Goal: Task Accomplishment & Management: Use online tool/utility

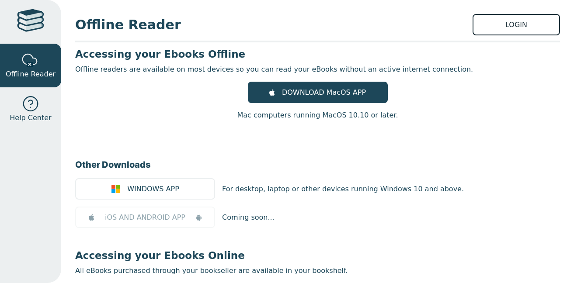
click at [496, 33] on link "LOGIN" at bounding box center [515, 24] width 87 height 21
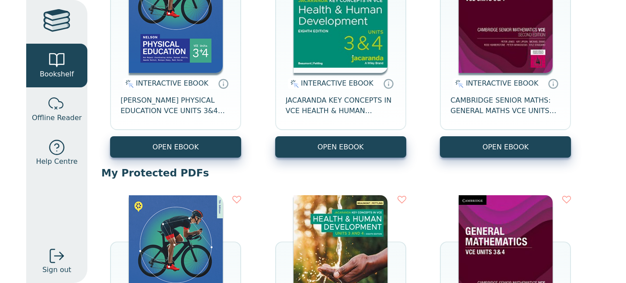
scroll to position [174, 0]
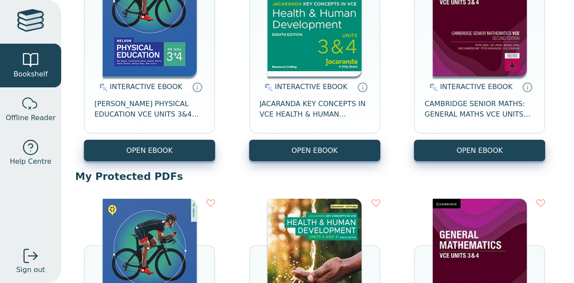
click at [441, 97] on div "INTERACTIVE EBOOK CAMBRIDGE SENIOR MATHS: GENERAL [PERSON_NAME] VCE UNITS 3&4 E…" at bounding box center [479, 107] width 131 height 63
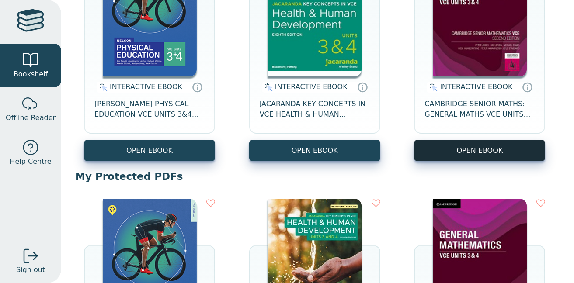
click at [438, 149] on button "OPEN EBOOK" at bounding box center [479, 150] width 131 height 21
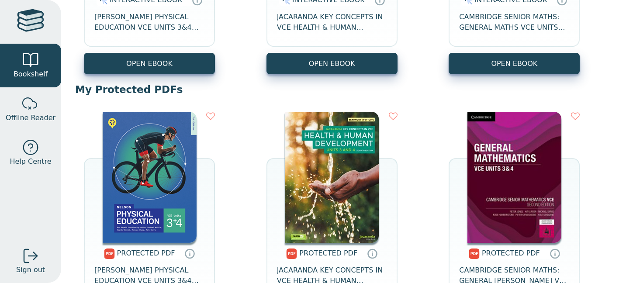
scroll to position [0, 0]
